Goal: Information Seeking & Learning: Learn about a topic

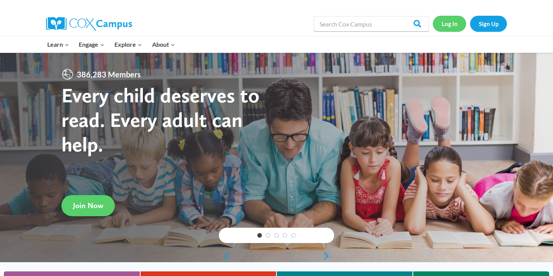
click at [449, 25] on link "Log In" at bounding box center [448, 24] width 33 height 16
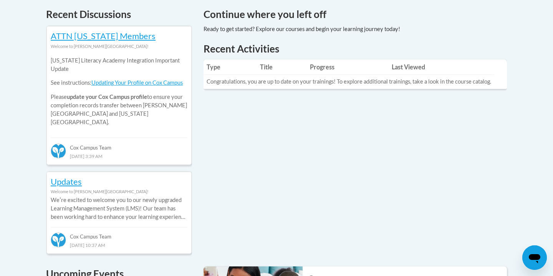
scroll to position [332, 0]
click at [403, 65] on th "Last Viewed" at bounding box center [441, 66] width 106 height 15
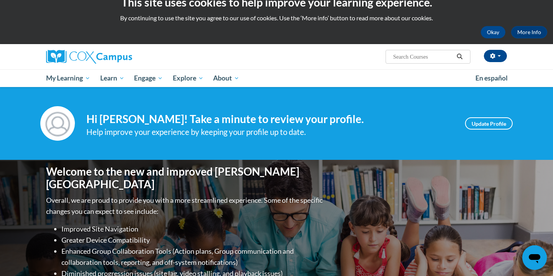
scroll to position [16, 0]
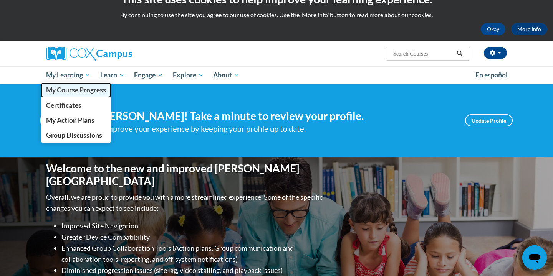
click at [82, 87] on span "My Course Progress" at bounding box center [76, 90] width 60 height 8
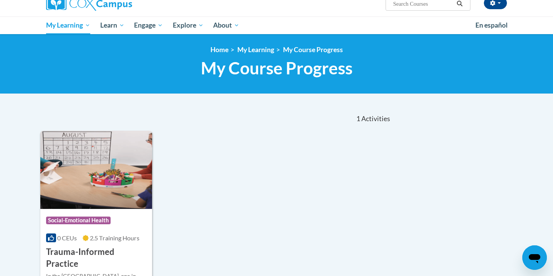
scroll to position [23, 0]
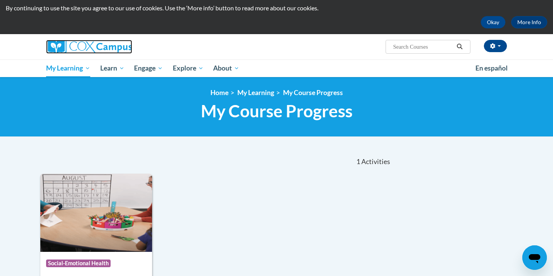
click at [116, 46] on img at bounding box center [89, 47] width 86 height 14
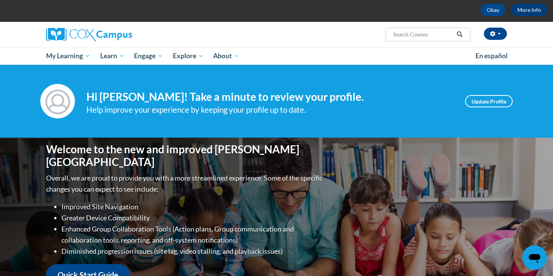
scroll to position [33, 0]
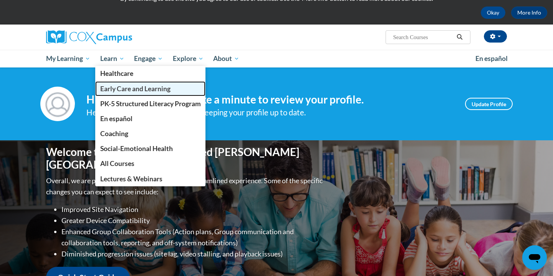
click at [135, 88] on span "Early Care and Learning" at bounding box center [135, 89] width 70 height 8
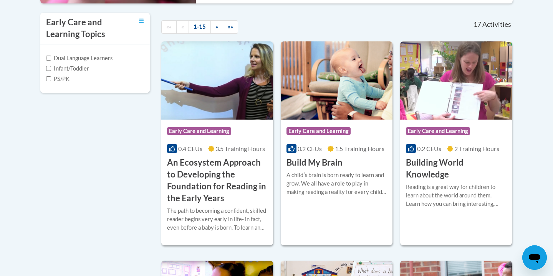
scroll to position [260, 0]
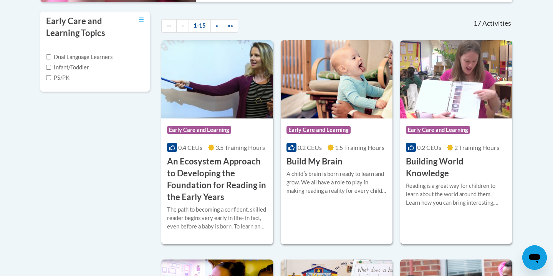
click at [452, 155] on div "Course Category: Early Care and Learning 0.2 CEUs 2 Training Hours COURSE Build…" at bounding box center [456, 149] width 112 height 61
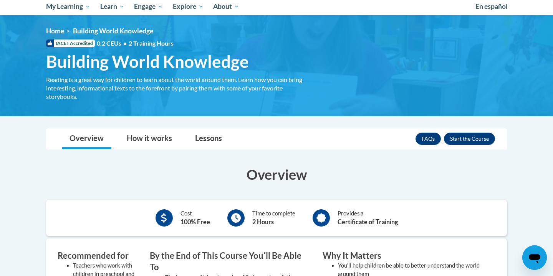
scroll to position [83, 0]
